Goal: Check status: Check status

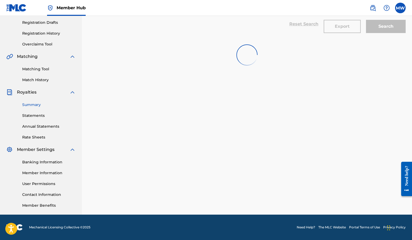
click at [33, 106] on link "Summary" at bounding box center [48, 105] width 53 height 6
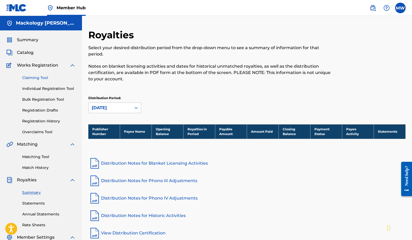
click at [39, 76] on link "Claiming Tool" at bounding box center [48, 78] width 53 height 6
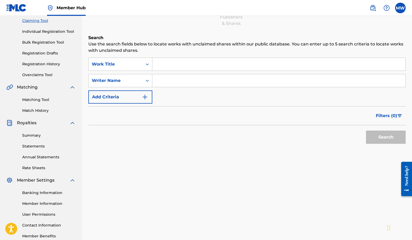
scroll to position [8, 0]
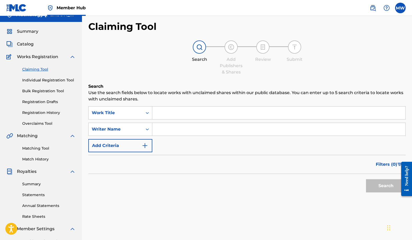
click at [171, 127] on input "Search Form" at bounding box center [278, 129] width 253 height 13
type input "mackology"
click at [388, 182] on button "Search" at bounding box center [386, 185] width 40 height 13
click at [40, 123] on link "Overclaims Tool" at bounding box center [48, 124] width 53 height 6
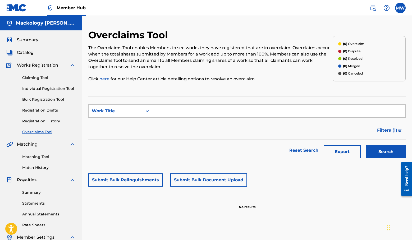
click at [181, 111] on input "Search Form" at bounding box center [278, 111] width 253 height 13
click at [27, 54] on span "Catalog" at bounding box center [25, 52] width 17 height 6
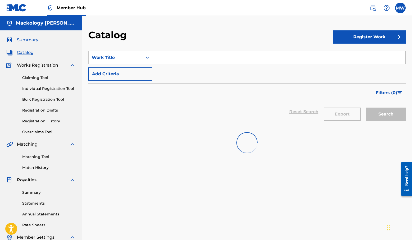
click at [34, 38] on span "Summary" at bounding box center [27, 40] width 21 height 6
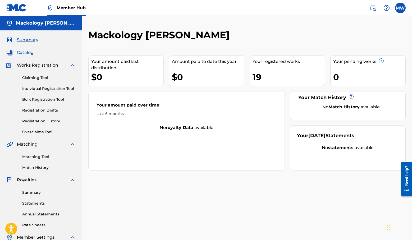
click at [23, 53] on span "Catalog" at bounding box center [25, 52] width 17 height 6
click at [44, 87] on link "Individual Registration Tool" at bounding box center [48, 89] width 53 height 6
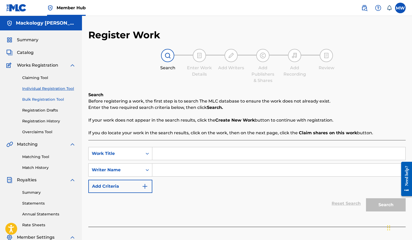
click at [46, 100] on link "Bulk Registration Tool" at bounding box center [48, 100] width 53 height 6
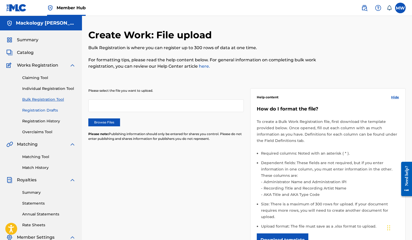
click at [42, 109] on link "Registration Drafts" at bounding box center [48, 111] width 53 height 6
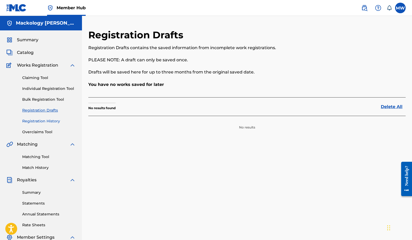
click at [46, 122] on link "Registration History" at bounding box center [48, 122] width 53 height 6
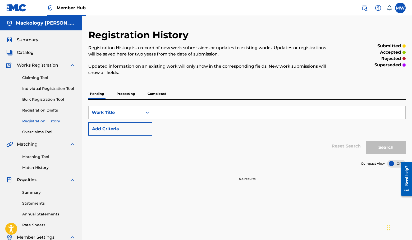
click at [156, 92] on p "Completed" at bounding box center [157, 93] width 22 height 11
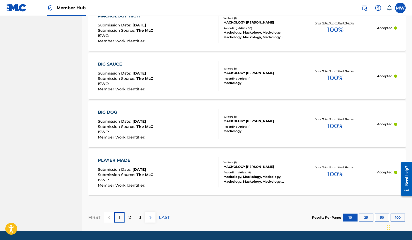
scroll to position [493, 0]
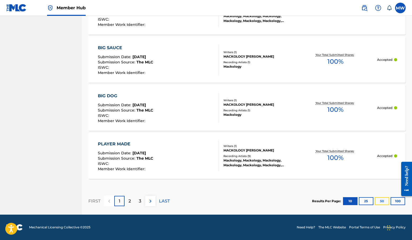
click at [382, 203] on button "50" at bounding box center [382, 201] width 15 height 8
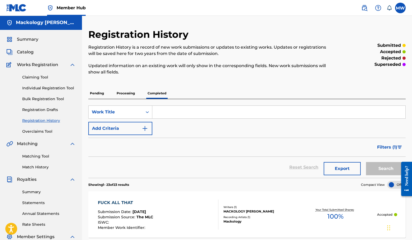
scroll to position [0, 0]
